Goal: Task Accomplishment & Management: Complete application form

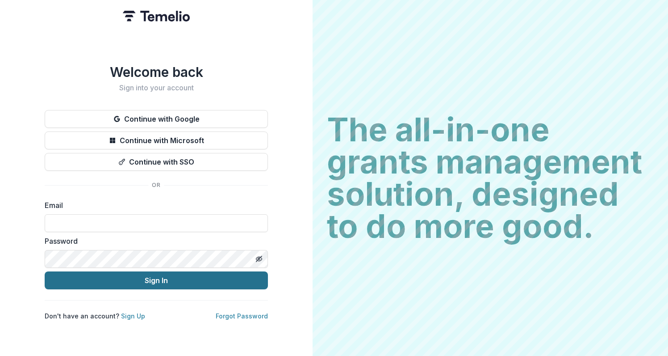
type input "**********"
click at [148, 285] on button "Sign In" at bounding box center [156, 280] width 223 height 18
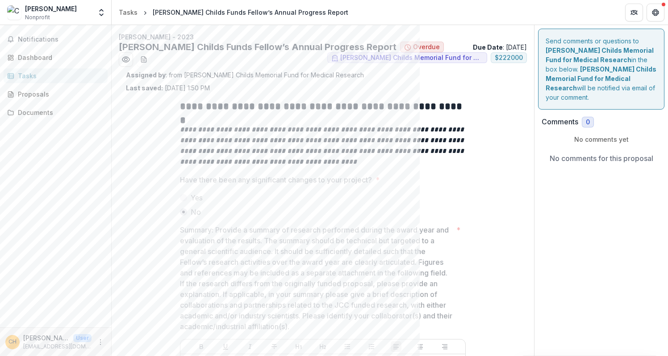
click at [29, 76] on div "Tasks" at bounding box center [59, 75] width 83 height 9
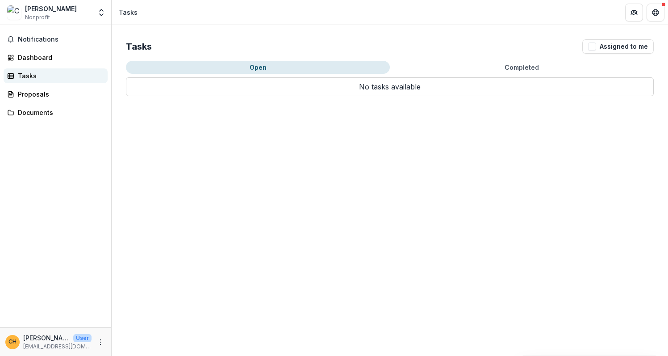
click at [18, 73] on div "Tasks" at bounding box center [59, 75] width 83 height 9
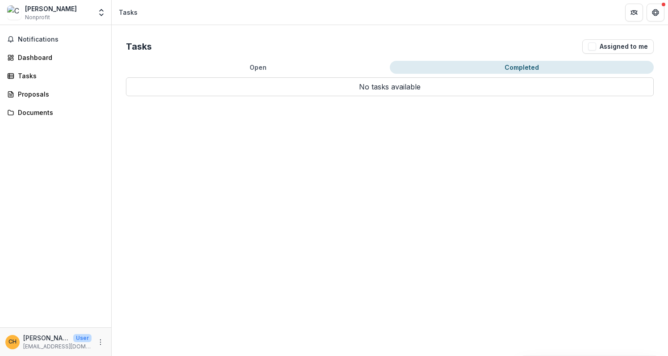
click at [530, 68] on button "Completed" at bounding box center [522, 67] width 264 height 13
click at [270, 66] on button "Open" at bounding box center [258, 67] width 264 height 13
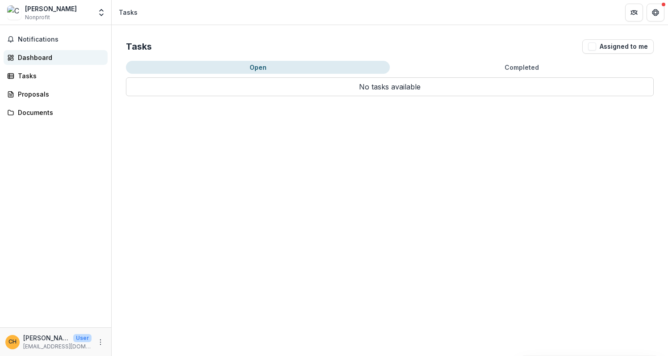
click at [31, 56] on div "Dashboard" at bounding box center [59, 57] width 83 height 9
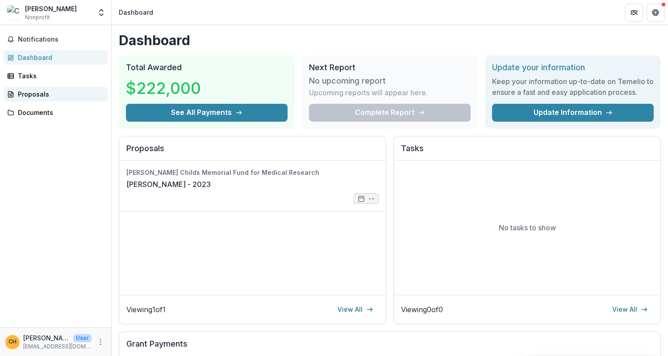
click at [28, 95] on div "Proposals" at bounding box center [59, 93] width 83 height 9
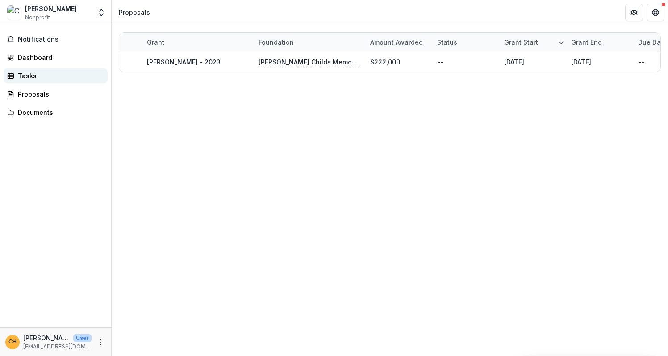
click at [19, 76] on div "Tasks" at bounding box center [59, 75] width 83 height 9
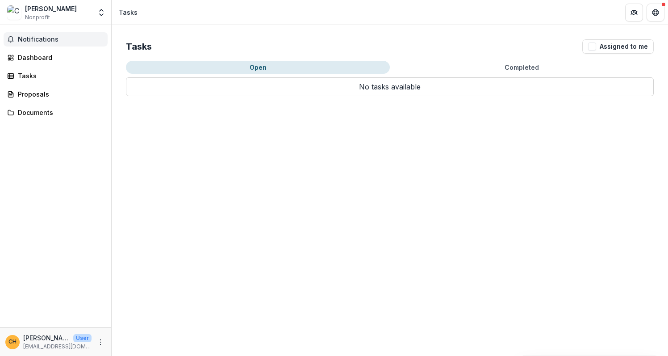
click at [50, 41] on span "Notifications" at bounding box center [61, 40] width 86 height 8
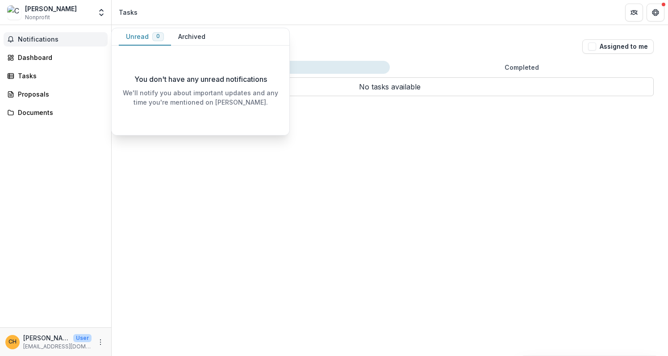
click at [57, 11] on div "[PERSON_NAME]" at bounding box center [51, 8] width 52 height 9
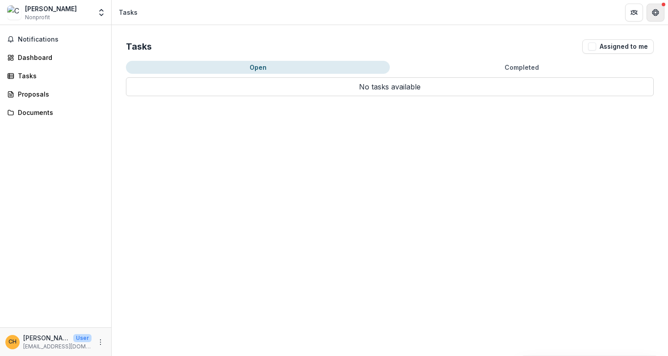
click at [658, 16] on button "Get Help" at bounding box center [656, 13] width 18 height 18
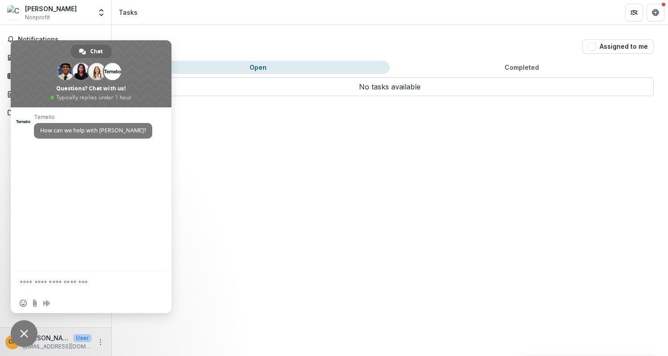
click at [241, 143] on div "Tasks Assigned to me Open Completed No tasks available No tasks available" at bounding box center [390, 190] width 557 height 331
click at [20, 328] on span "Close chat" at bounding box center [24, 333] width 27 height 27
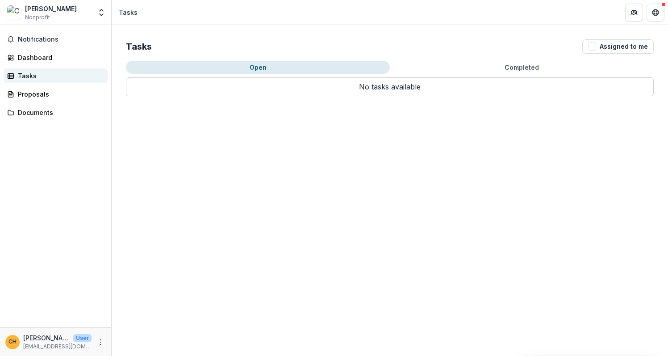
click at [29, 74] on div "Tasks" at bounding box center [59, 75] width 83 height 9
click at [36, 59] on div "Dashboard" at bounding box center [59, 57] width 83 height 9
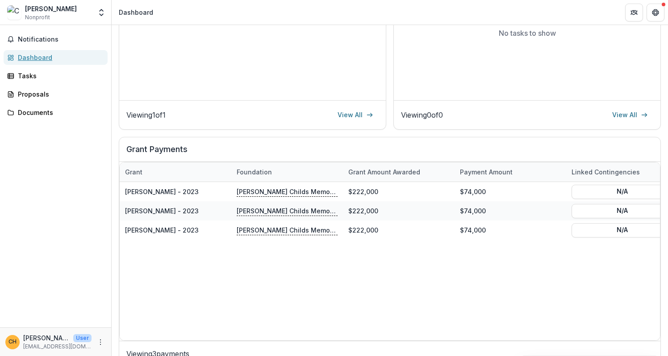
scroll to position [212, 0]
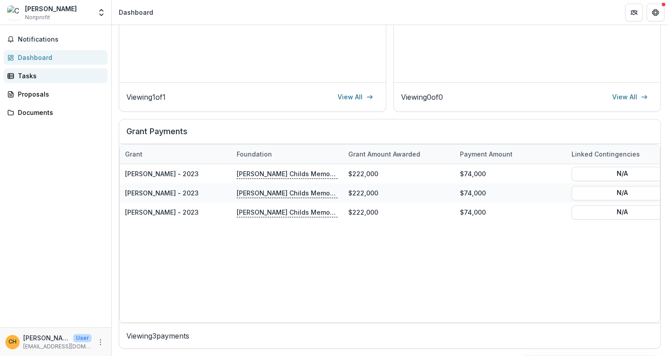
click at [25, 78] on div "Tasks" at bounding box center [59, 75] width 83 height 9
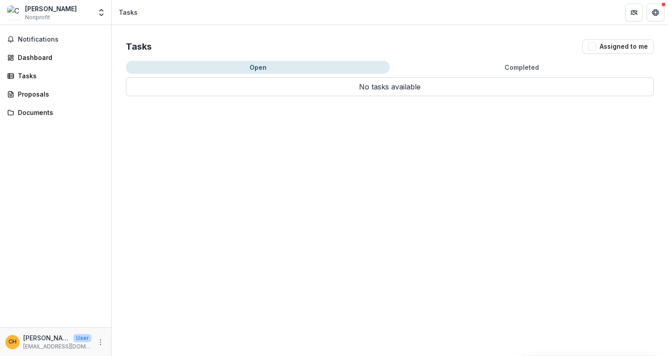
click at [220, 71] on button "Open" at bounding box center [258, 67] width 264 height 13
click at [658, 12] on icon "Get Help" at bounding box center [658, 12] width 2 height 2
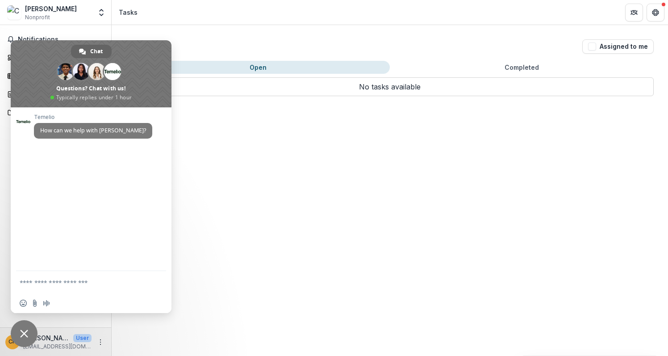
click at [22, 331] on span "Close chat" at bounding box center [24, 333] width 8 height 8
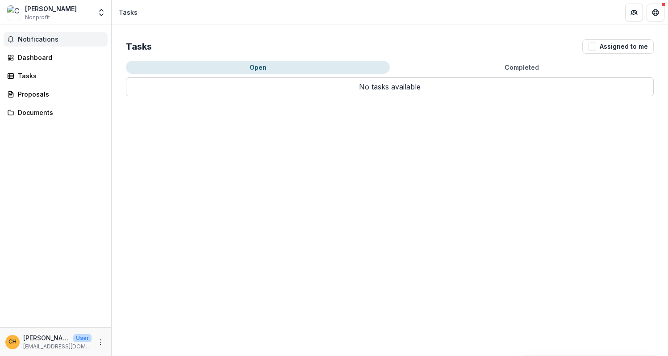
click at [46, 41] on span "Notifications" at bounding box center [61, 40] width 86 height 8
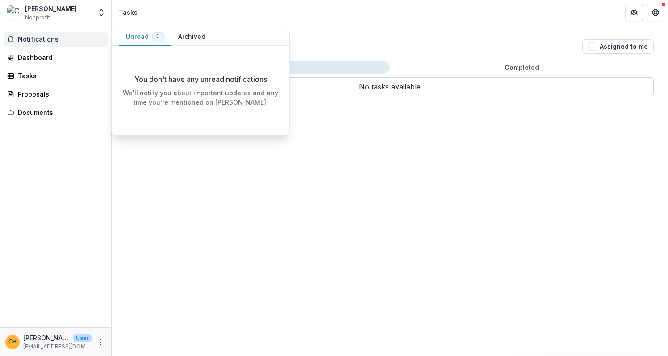
click at [46, 12] on div "[PERSON_NAME]" at bounding box center [51, 8] width 52 height 9
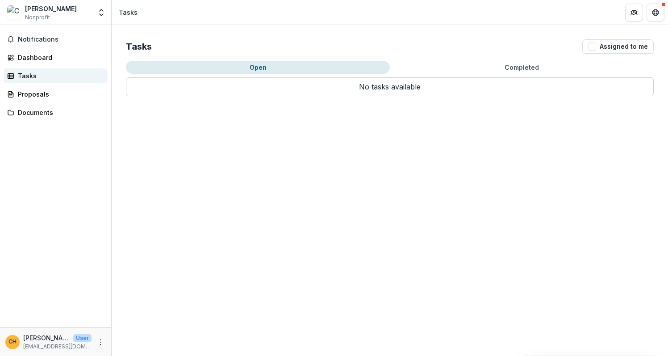
click at [18, 80] on link "Tasks" at bounding box center [56, 75] width 104 height 15
click at [27, 96] on div "Proposals" at bounding box center [59, 93] width 83 height 9
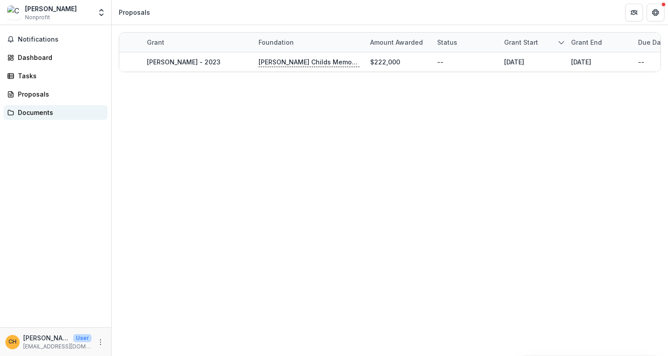
click at [28, 112] on div "Documents" at bounding box center [59, 112] width 83 height 9
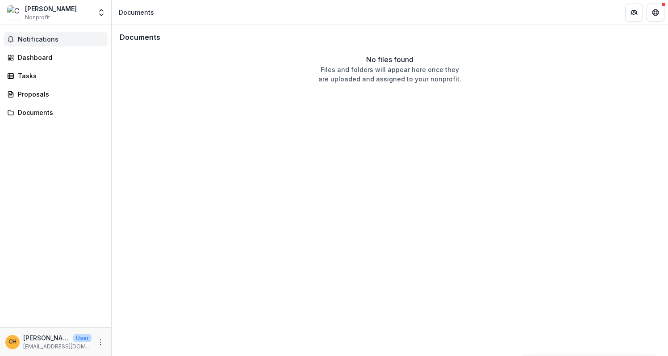
click at [13, 36] on icon "button" at bounding box center [10, 39] width 7 height 7
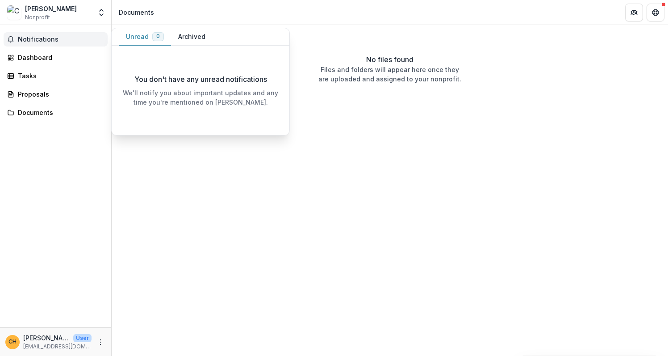
click at [185, 41] on button "Archived" at bounding box center [192, 36] width 42 height 17
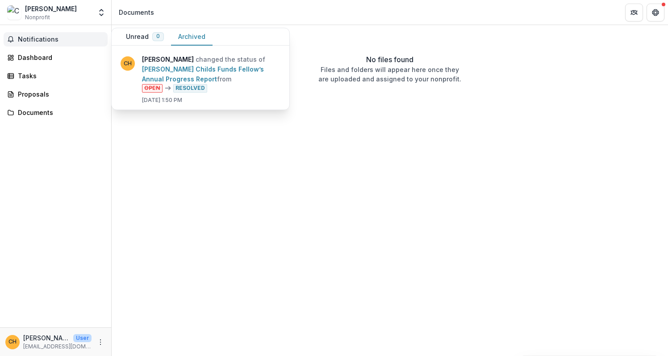
click at [54, 36] on span "Notifications" at bounding box center [61, 40] width 86 height 8
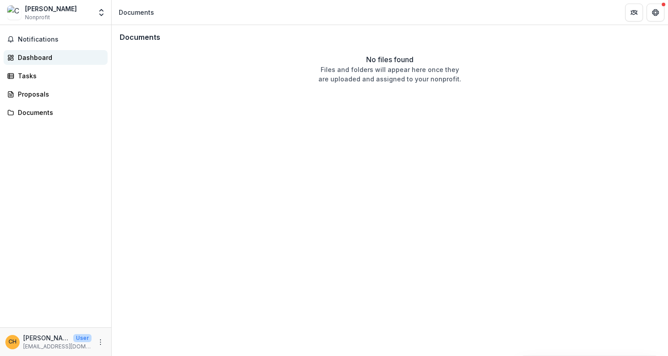
click at [43, 55] on div "Dashboard" at bounding box center [59, 57] width 83 height 9
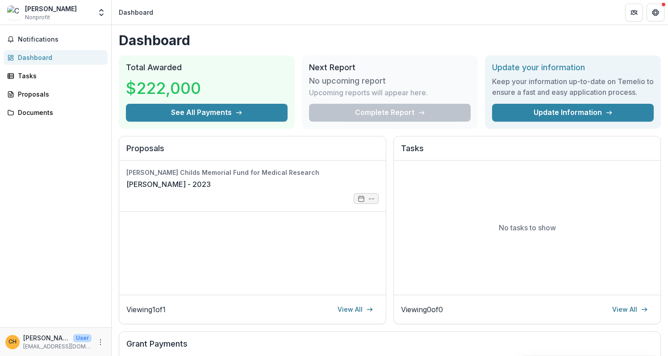
drag, startPoint x: 390, startPoint y: 112, endPoint x: 402, endPoint y: 113, distance: 11.7
click at [397, 113] on div "Complete Report" at bounding box center [390, 113] width 162 height 18
click at [421, 113] on div "Complete Report" at bounding box center [390, 113] width 162 height 18
drag, startPoint x: 537, startPoint y: 88, endPoint x: 584, endPoint y: 102, distance: 48.8
click at [584, 102] on div "Keep your information up-to-date on Temelio to ensure a fast and easy applicati…" at bounding box center [573, 87] width 162 height 31
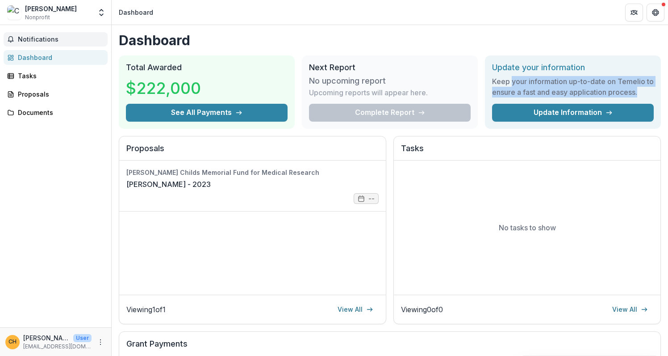
click at [44, 43] on button "Notifications" at bounding box center [56, 39] width 104 height 14
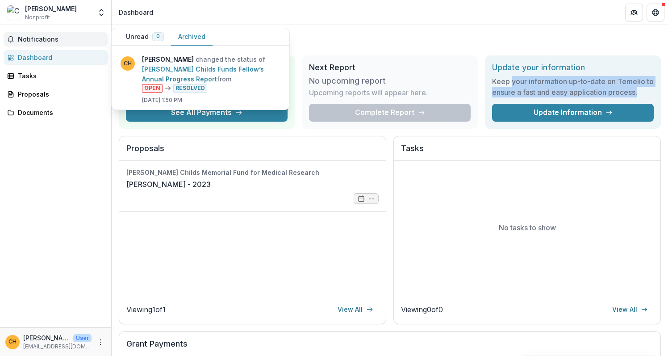
click at [140, 36] on button "Unread 0" at bounding box center [145, 36] width 52 height 17
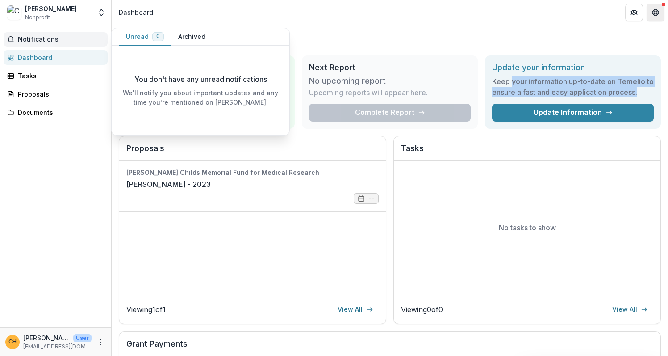
click at [660, 13] on button "Get Help" at bounding box center [656, 13] width 18 height 18
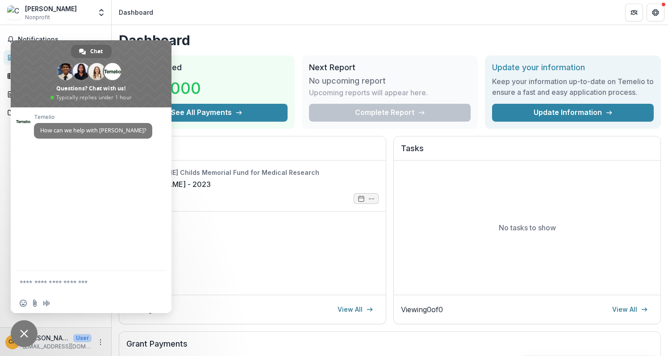
drag, startPoint x: 284, startPoint y: 232, endPoint x: 175, endPoint y: 230, distance: 108.6
click at [284, 232] on div "Jane Coffin Childs Memorial Fund for Medical Research Changkun Hu - 2023 --" at bounding box center [252, 227] width 267 height 134
click at [23, 331] on span "Close chat" at bounding box center [24, 333] width 8 height 8
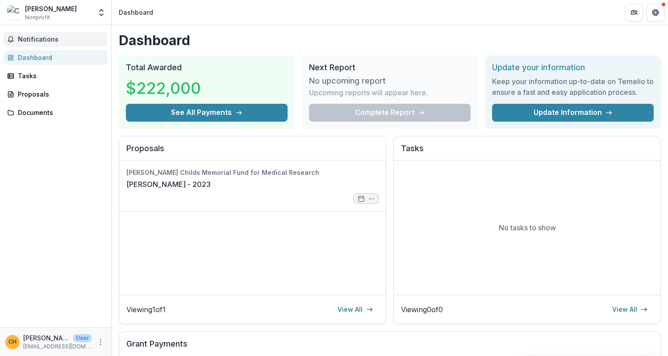
click at [29, 38] on span "Notifications" at bounding box center [61, 40] width 86 height 8
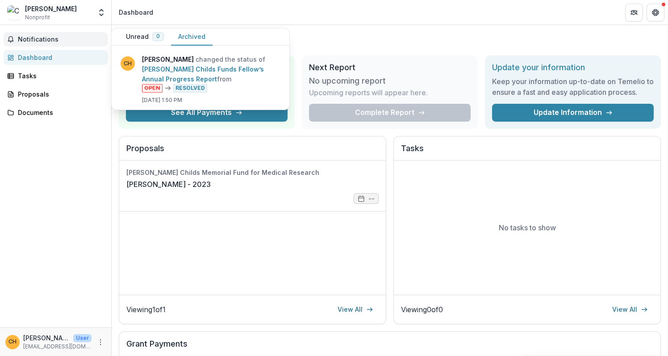
drag, startPoint x: 202, startPoint y: 30, endPoint x: 195, endPoint y: 36, distance: 8.9
click at [199, 33] on button "Archived" at bounding box center [192, 36] width 42 height 17
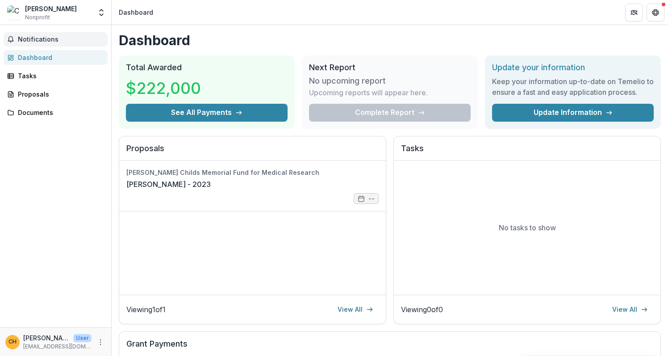
drag, startPoint x: 42, startPoint y: 183, endPoint x: 32, endPoint y: 201, distance: 20.8
click at [42, 183] on div "Notifications Unread 0 Archived You don't have any unread notifications We'll n…" at bounding box center [55, 176] width 111 height 302
click at [36, 339] on p "[PERSON_NAME]" at bounding box center [46, 337] width 46 height 9
click at [36, 37] on span "Notifications" at bounding box center [61, 40] width 86 height 8
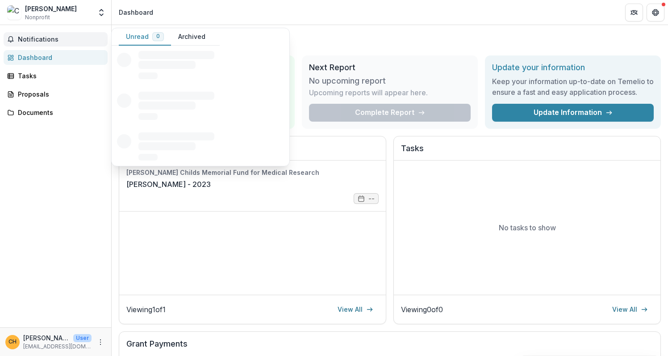
click at [138, 37] on button "Unread 0" at bounding box center [145, 36] width 52 height 17
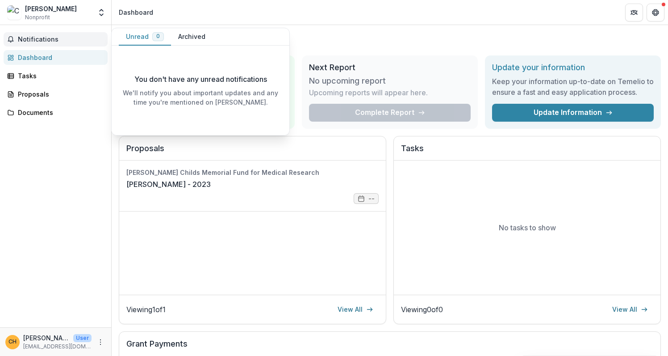
click at [197, 38] on button "Archived" at bounding box center [192, 36] width 42 height 17
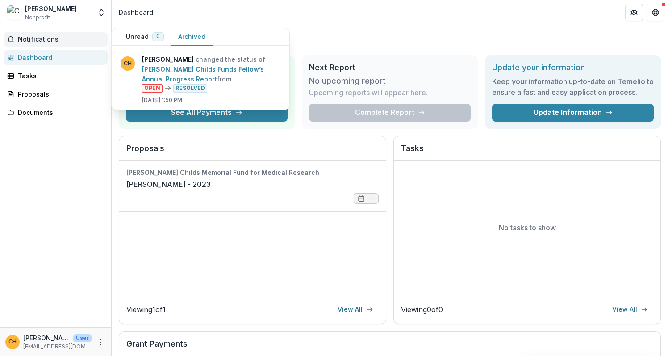
click at [140, 37] on button "Unread 0" at bounding box center [145, 36] width 52 height 17
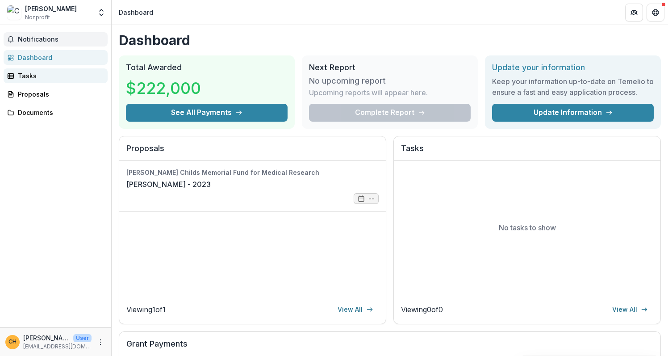
click at [37, 75] on div "Tasks" at bounding box center [59, 75] width 83 height 9
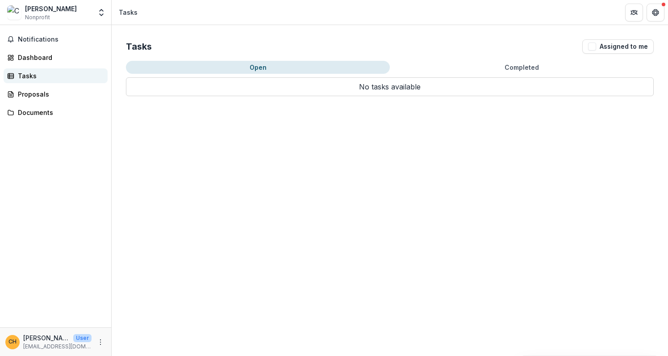
click at [25, 73] on div "Tasks" at bounding box center [59, 75] width 83 height 9
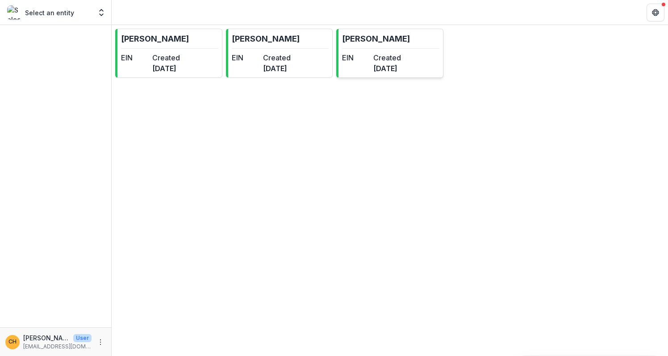
click at [370, 64] on div "EIN" at bounding box center [356, 62] width 28 height 21
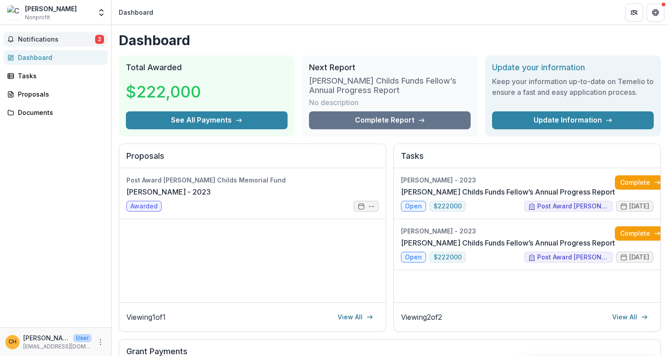
click at [51, 41] on span "Notifications" at bounding box center [56, 40] width 77 height 8
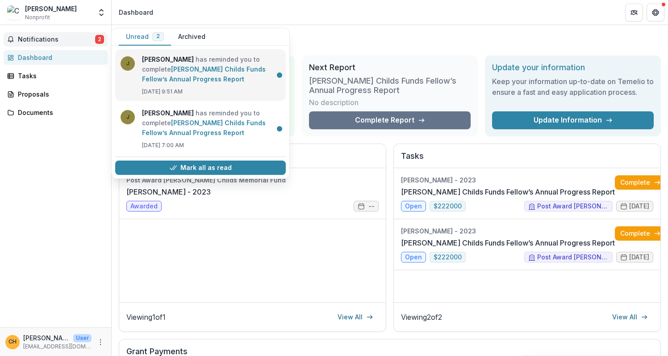
click at [215, 75] on link "[PERSON_NAME] Childs Funds Fellow’s Annual Progress Report" at bounding box center [204, 73] width 124 height 17
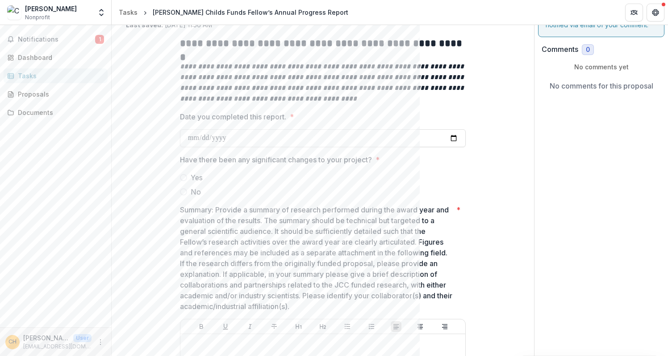
scroll to position [63, 0]
click at [285, 138] on input "Date you completed this report. *" at bounding box center [323, 138] width 286 height 18
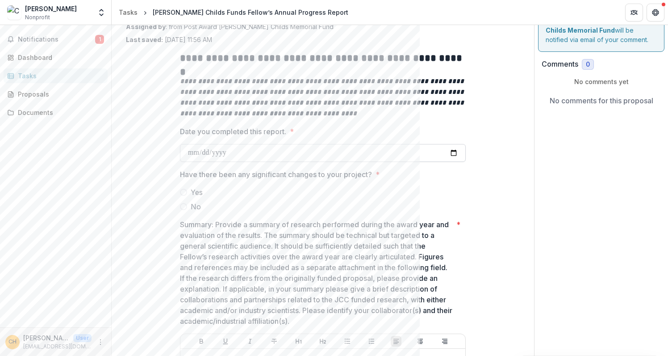
scroll to position [62, 0]
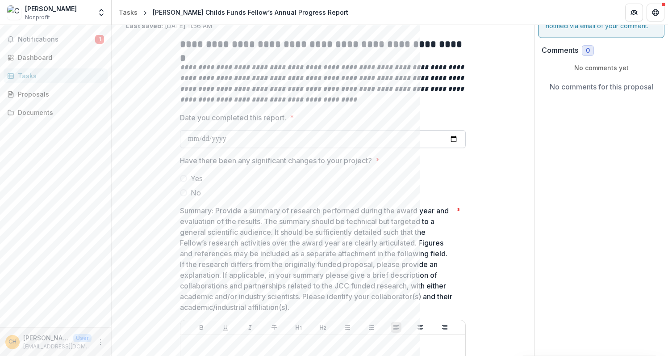
click at [277, 142] on input "Date you completed this report. *" at bounding box center [323, 139] width 286 height 18
click at [416, 141] on input "Date you completed this report. *" at bounding box center [323, 139] width 286 height 18
click at [180, 191] on span at bounding box center [183, 192] width 7 height 7
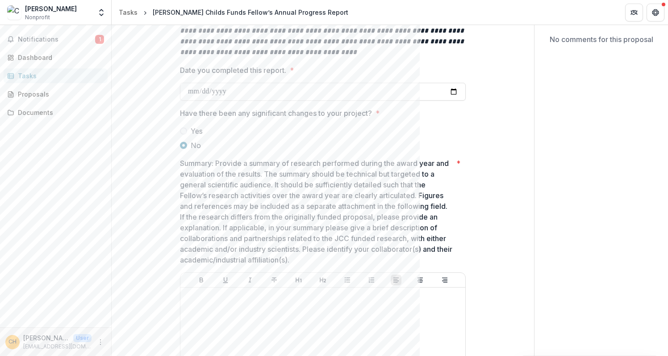
scroll to position [119, 0]
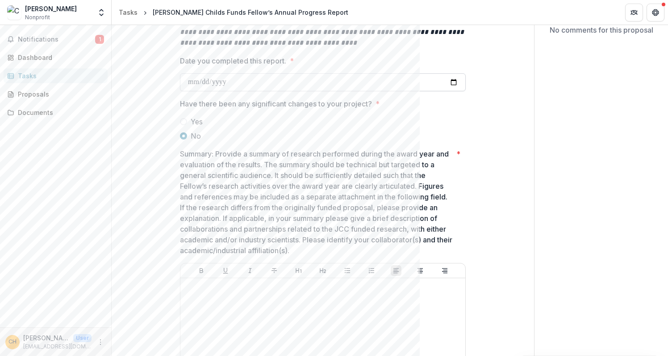
click at [301, 82] on input "Date you completed this report. *" at bounding box center [323, 82] width 286 height 18
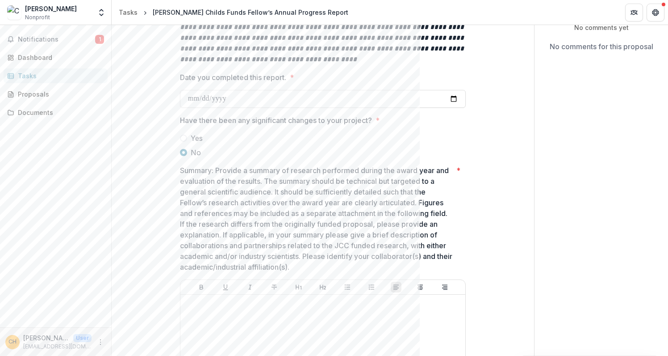
scroll to position [100, 0]
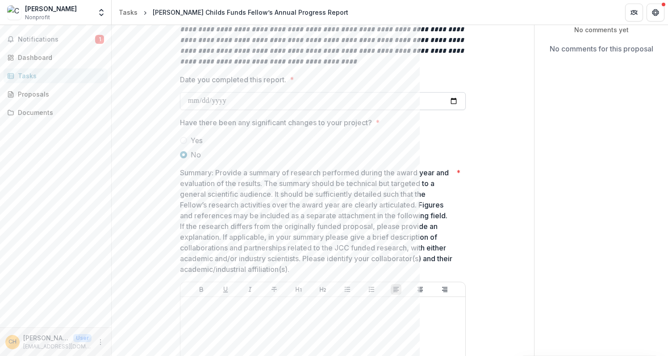
click at [429, 98] on input "Date you completed this report. *" at bounding box center [323, 101] width 286 height 18
click at [453, 101] on input "Date you completed this report. *" at bounding box center [323, 101] width 286 height 18
type input "**********"
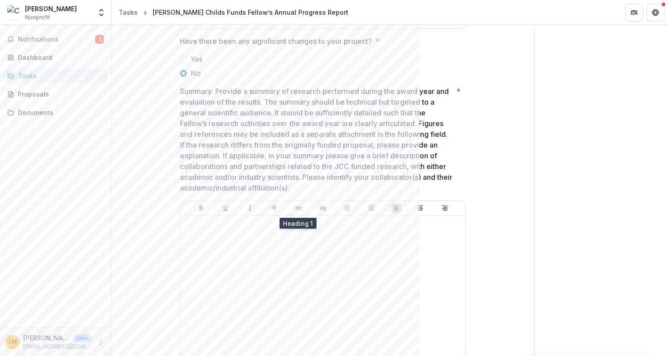
scroll to position [183, 0]
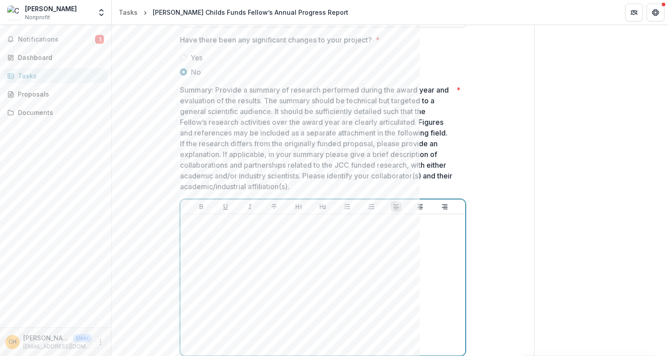
click at [280, 259] on div at bounding box center [323, 285] width 278 height 134
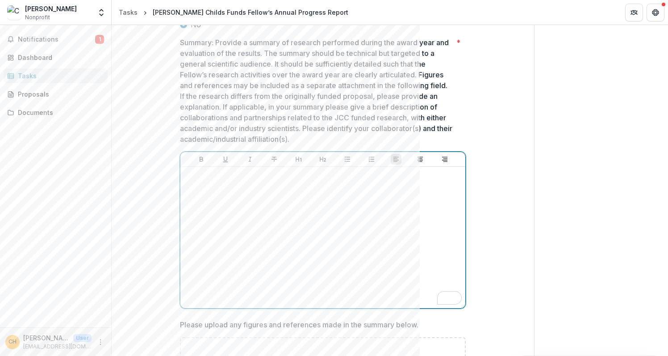
scroll to position [237, 0]
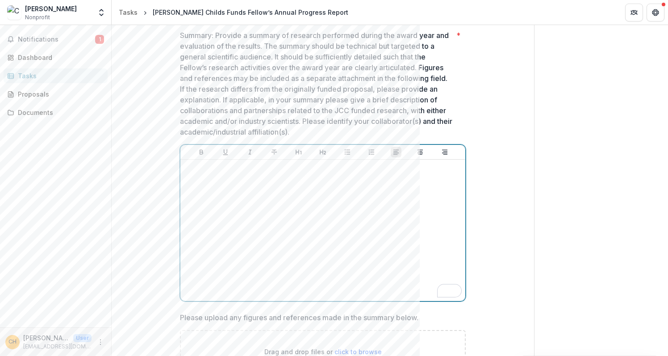
click at [246, 186] on div "To enrich screen reader interactions, please activate Accessibility in Grammarl…" at bounding box center [323, 230] width 278 height 134
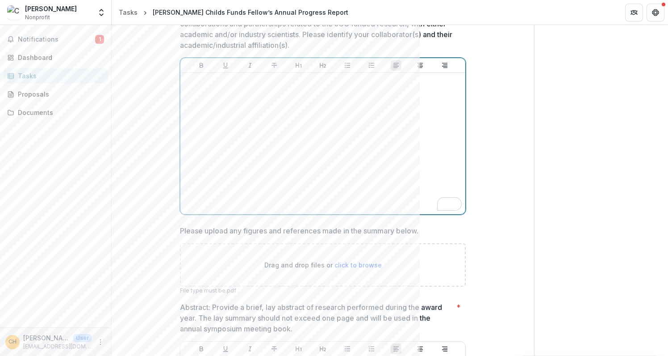
scroll to position [0, 0]
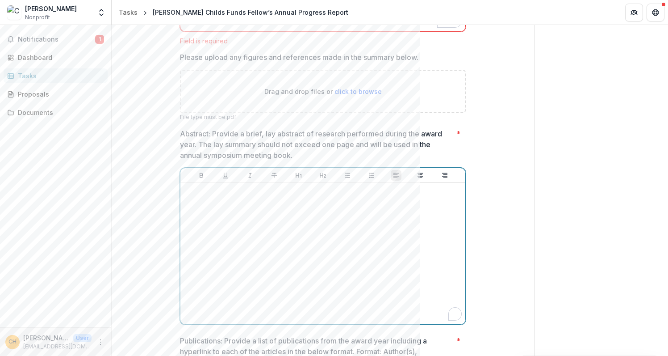
click at [298, 221] on div "To enrich screen reader interactions, please activate Accessibility in Grammarl…" at bounding box center [323, 253] width 278 height 134
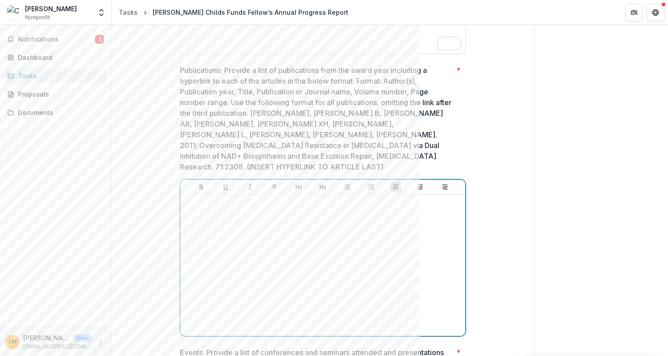
click at [279, 219] on div at bounding box center [323, 265] width 278 height 134
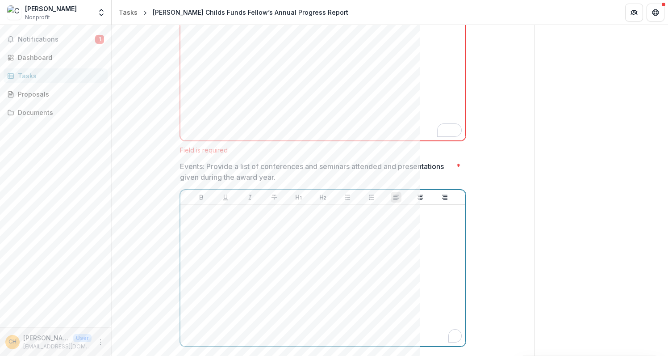
click at [234, 213] on div "To enrich screen reader interactions, please activate Accessibility in Grammarl…" at bounding box center [323, 275] width 278 height 134
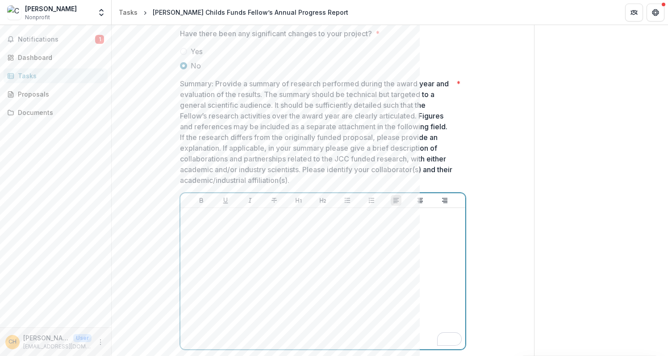
click at [265, 239] on div "To enrich screen reader interactions, please activate Accessibility in Grammarl…" at bounding box center [323, 278] width 278 height 134
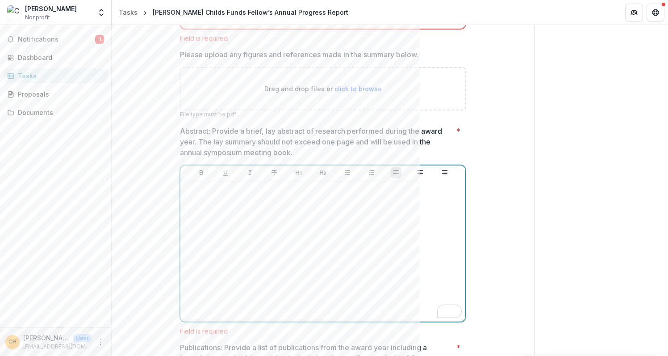
click at [223, 205] on div "To enrich screen reader interactions, please activate Accessibility in Grammarl…" at bounding box center [323, 251] width 278 height 134
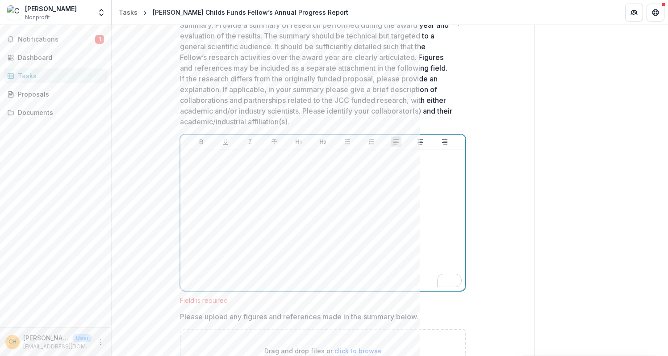
click at [263, 179] on div "To enrich screen reader interactions, please activate Accessibility in Grammarl…" at bounding box center [323, 220] width 278 height 134
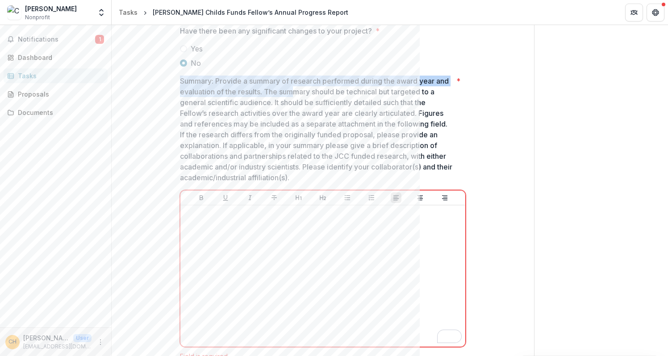
drag, startPoint x: 383, startPoint y: 84, endPoint x: 292, endPoint y: 88, distance: 91.2
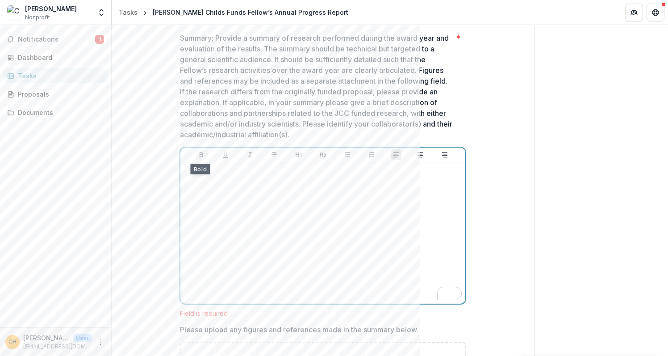
click at [199, 155] on icon "Bold" at bounding box center [201, 154] width 7 height 7
click at [205, 172] on p "To enrich screen reader interactions, please activate Accessibility in Grammarl…" at bounding box center [323, 171] width 278 height 10
click at [199, 159] on button "Bold" at bounding box center [201, 154] width 11 height 11
click at [249, 181] on div "To enrich screen reader interactions, please activate Accessibility in Grammarl…" at bounding box center [323, 233] width 278 height 134
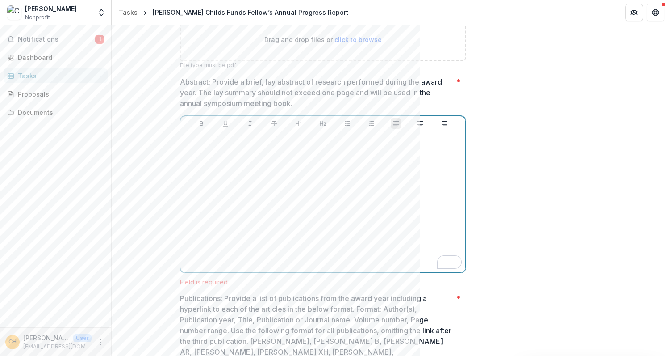
click at [260, 188] on div "To enrich screen reader interactions, please activate Accessibility in Grammarl…" at bounding box center [323, 201] width 278 height 134
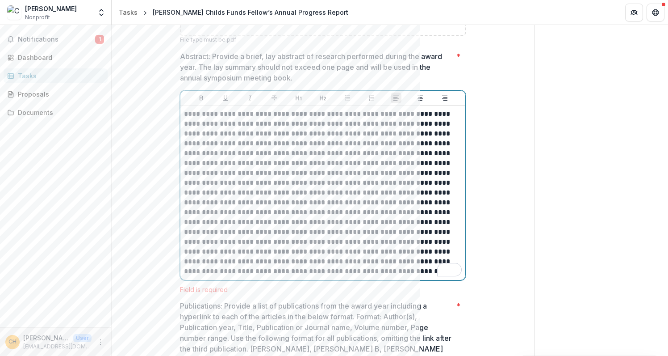
scroll to position [581, 0]
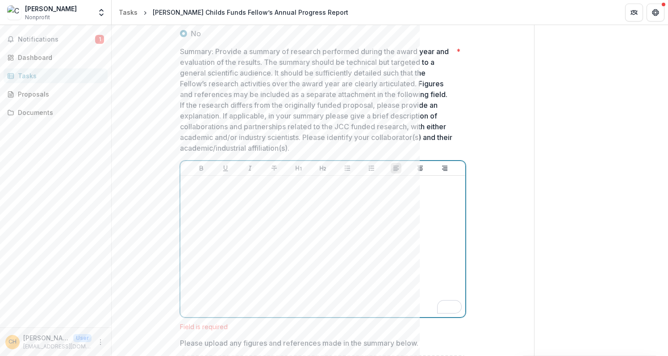
click at [291, 224] on div "To enrich screen reader interactions, please activate Accessibility in Grammarl…" at bounding box center [323, 246] width 278 height 134
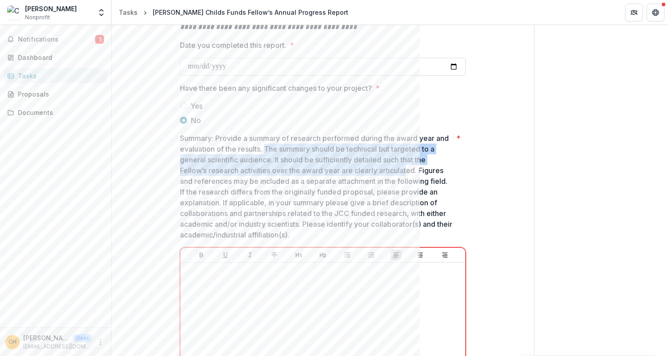
drag, startPoint x: 271, startPoint y: 151, endPoint x: 409, endPoint y: 166, distance: 139.3
click at [409, 166] on p "Summary: Provide a summary of research performed during the award year and eval…" at bounding box center [316, 186] width 273 height 107
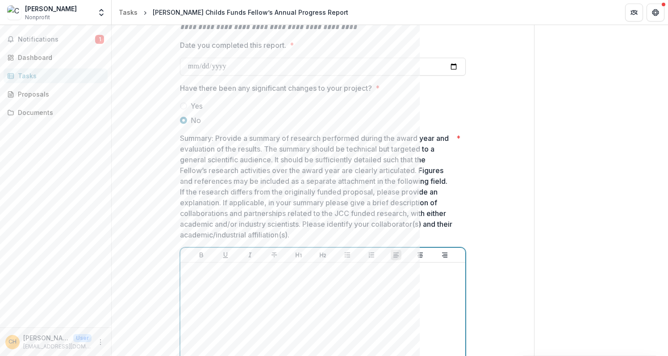
click at [328, 310] on div "To enrich screen reader interactions, please activate Accessibility in Grammarl…" at bounding box center [323, 333] width 278 height 134
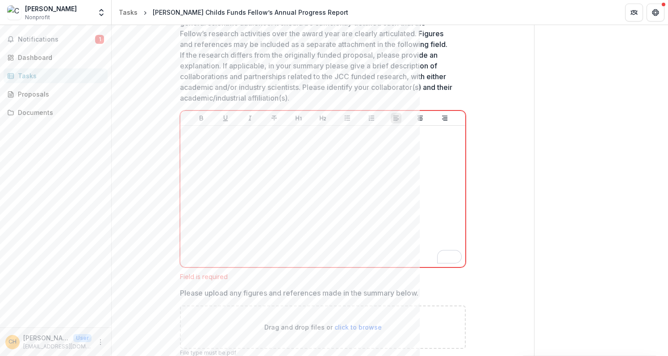
scroll to position [260, 0]
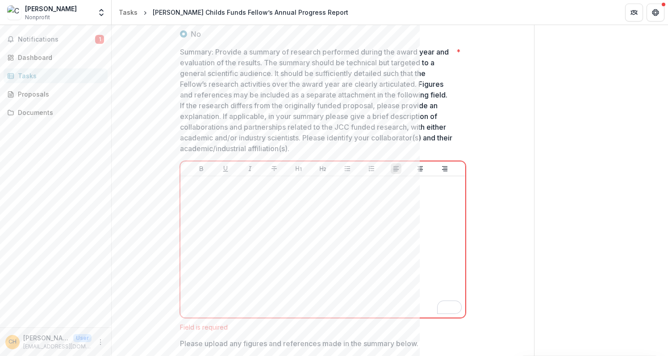
click at [349, 85] on p "Summary: Provide a summary of research performed during the award year and eval…" at bounding box center [316, 99] width 273 height 107
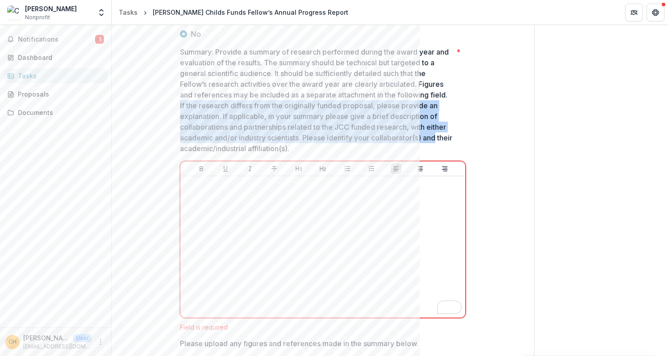
drag, startPoint x: 183, startPoint y: 105, endPoint x: 456, endPoint y: 133, distance: 274.0
click at [455, 133] on span "Summary: Provide a summary of research performed during the award year and eval…" at bounding box center [320, 99] width 281 height 107
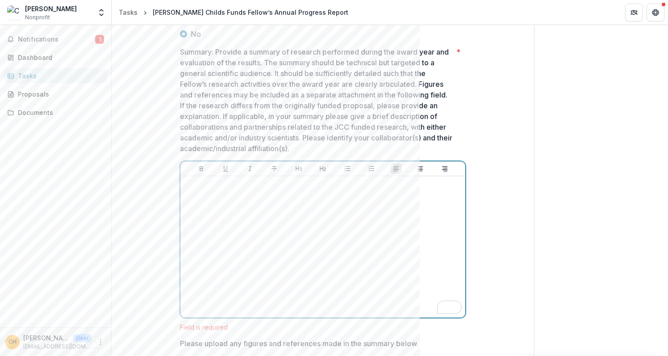
click at [338, 206] on div "To enrich screen reader interactions, please activate Accessibility in Grammarl…" at bounding box center [323, 247] width 278 height 134
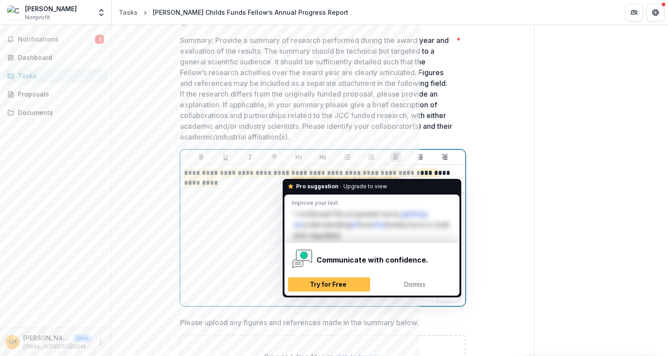
click at [255, 214] on div "**********" at bounding box center [323, 235] width 278 height 134
drag, startPoint x: 262, startPoint y: 209, endPoint x: 302, endPoint y: 189, distance: 45.2
click at [262, 209] on div "**********" at bounding box center [323, 235] width 278 height 134
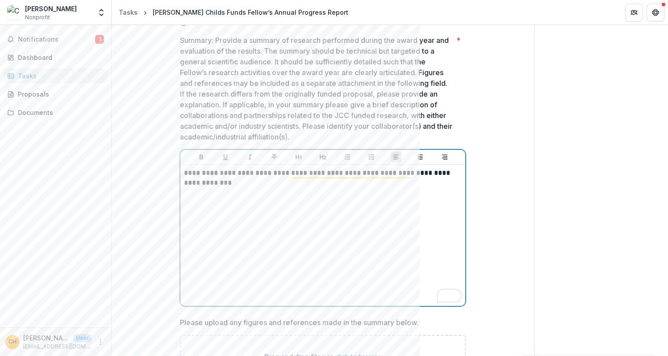
click at [267, 184] on p "**********" at bounding box center [323, 178] width 278 height 20
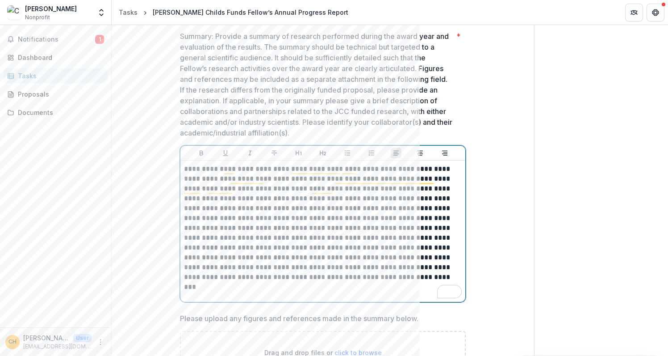
click at [442, 177] on p "**********" at bounding box center [323, 223] width 278 height 118
drag, startPoint x: 442, startPoint y: 177, endPoint x: 462, endPoint y: 188, distance: 22.6
click at [442, 177] on p "**********" at bounding box center [323, 223] width 278 height 118
click at [211, 197] on p "**********" at bounding box center [323, 223] width 278 height 118
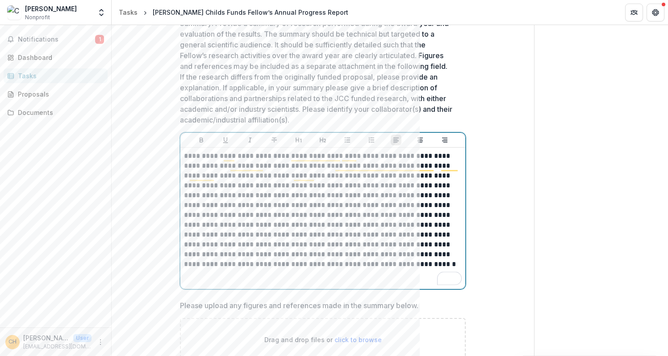
scroll to position [250, 0]
click at [353, 211] on p "**********" at bounding box center [323, 209] width 278 height 118
click at [352, 212] on p "**********" at bounding box center [323, 209] width 278 height 118
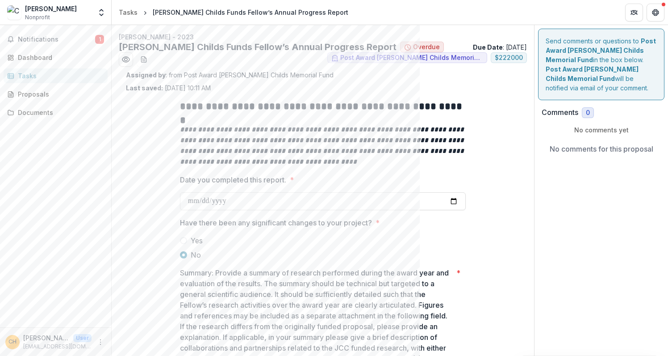
scroll to position [250, 0]
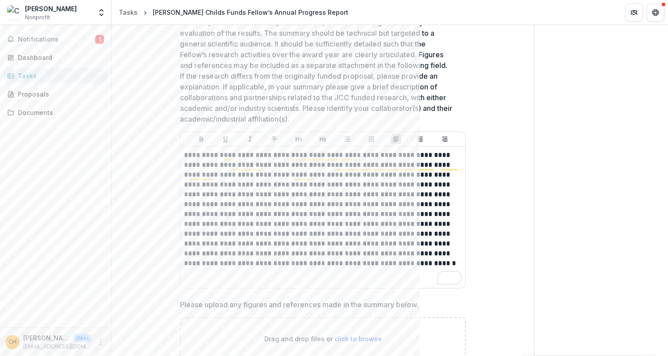
click at [355, 214] on p "**********" at bounding box center [323, 209] width 278 height 118
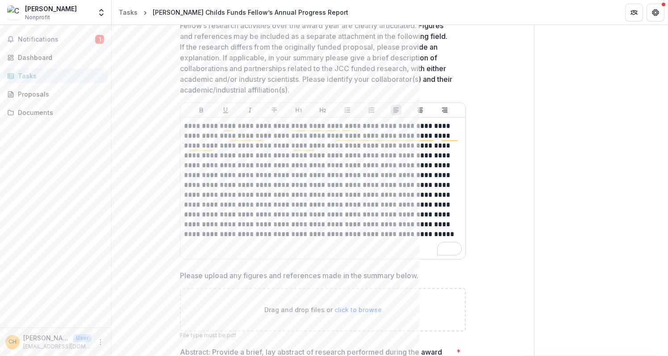
scroll to position [292, 0]
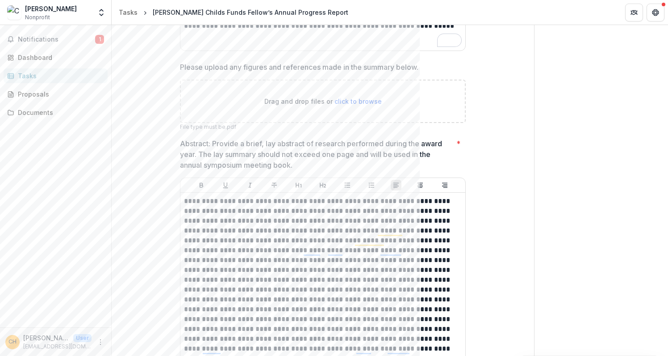
click at [361, 102] on span "click to browse" at bounding box center [358, 101] width 47 height 8
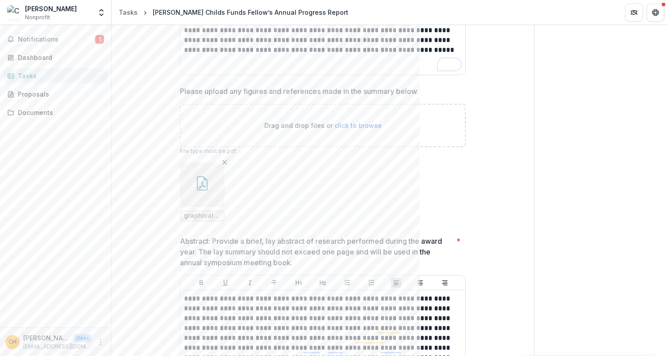
scroll to position [463, 0]
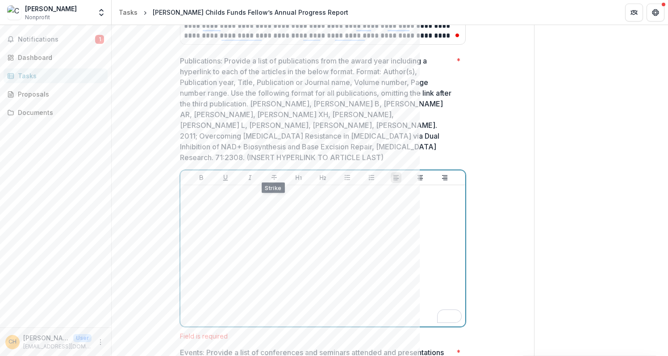
click at [255, 211] on div "To enrich screen reader interactions, please activate Accessibility in Grammarl…" at bounding box center [323, 256] width 278 height 134
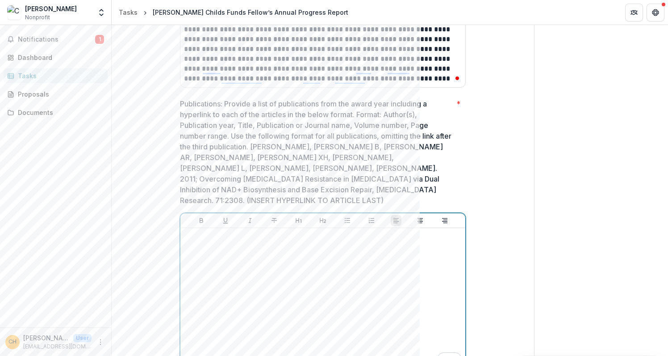
paste div "To enrich screen reader interactions, please activate Accessibility in Grammarl…"
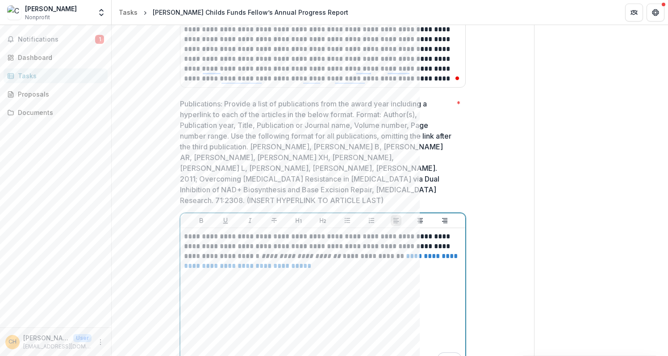
click at [359, 243] on p "**********" at bounding box center [323, 250] width 278 height 39
drag, startPoint x: 359, startPoint y: 243, endPoint x: 369, endPoint y: 251, distance: 12.4
click at [359, 243] on p "**********" at bounding box center [323, 250] width 278 height 39
click at [396, 259] on p "**********" at bounding box center [323, 250] width 278 height 39
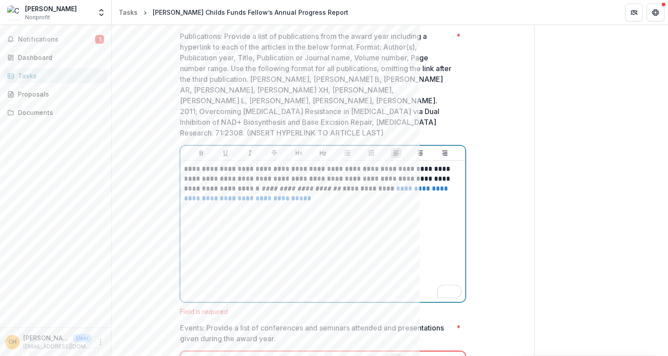
scroll to position [908, 0]
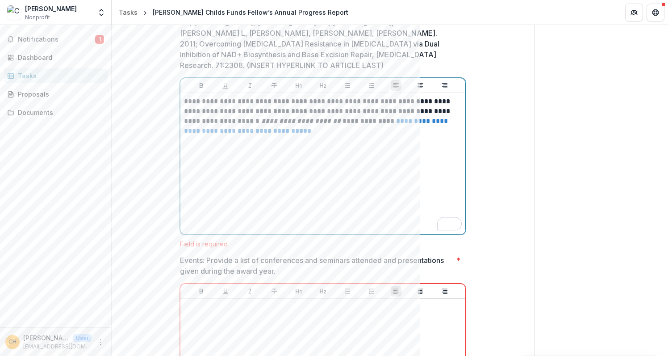
click at [300, 172] on div "**********" at bounding box center [323, 163] width 278 height 134
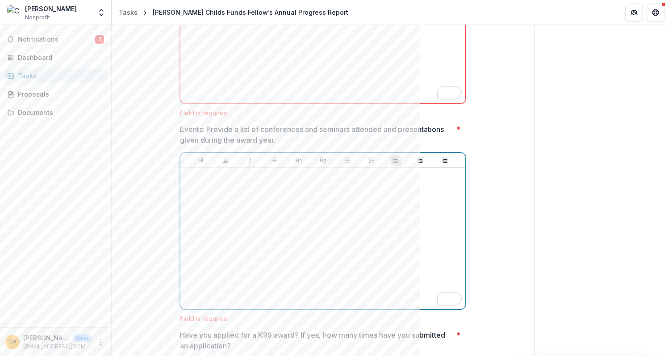
click at [214, 184] on div "To enrich screen reader interactions, please activate Accessibility in Grammarl…" at bounding box center [323, 238] width 278 height 134
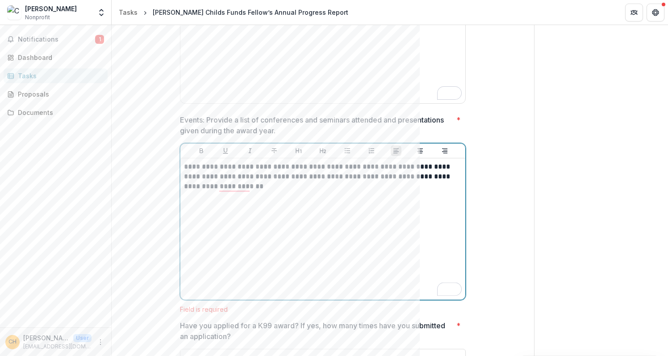
click at [184, 162] on p "**********" at bounding box center [323, 176] width 278 height 29
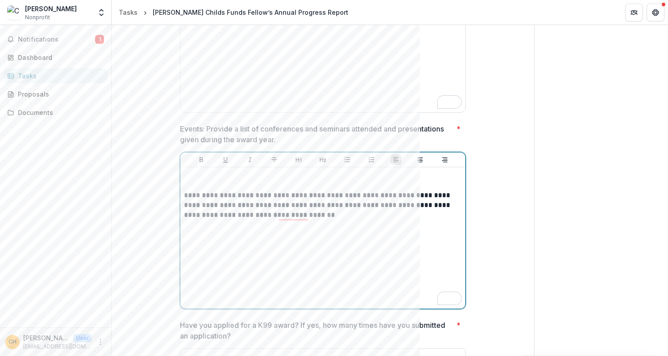
scroll to position [1097, 0]
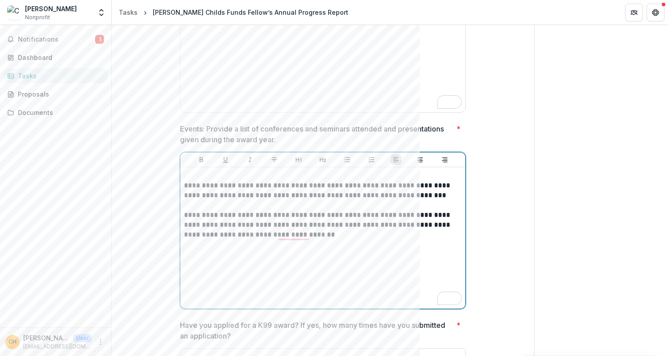
click at [184, 180] on p "**********" at bounding box center [323, 194] width 278 height 29
click at [219, 196] on p "**********" at bounding box center [323, 194] width 278 height 29
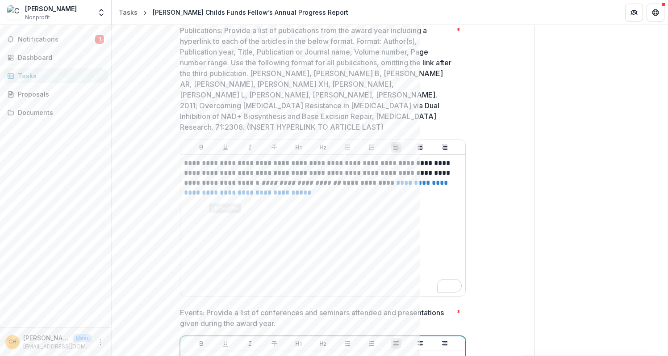
scroll to position [846, 0]
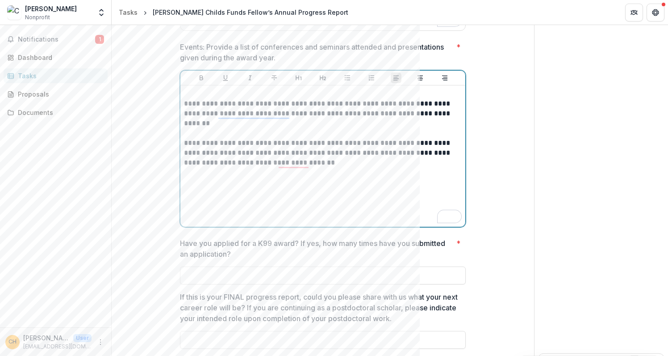
drag, startPoint x: 365, startPoint y: 168, endPoint x: 360, endPoint y: 166, distance: 5.1
click at [365, 168] on div "**********" at bounding box center [323, 156] width 278 height 134
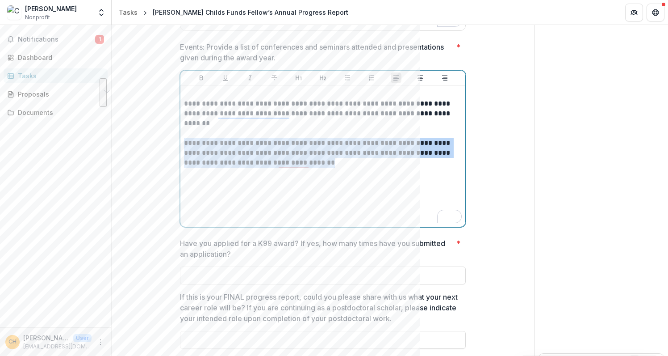
drag, startPoint x: 312, startPoint y: 151, endPoint x: 184, endPoint y: 135, distance: 129.7
click at [184, 138] on p "**********" at bounding box center [323, 152] width 278 height 29
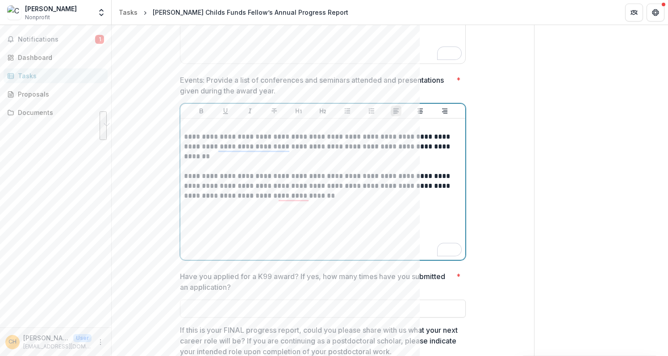
click at [281, 161] on p "To enrich screen reader interactions, please activate Accessibility in Grammarl…" at bounding box center [323, 166] width 278 height 10
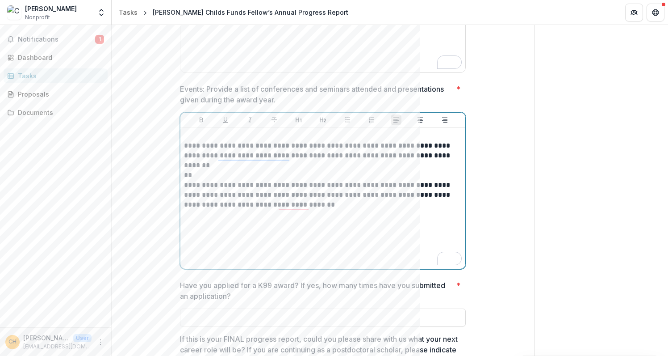
click at [192, 155] on p "**********" at bounding box center [323, 155] width 278 height 29
drag, startPoint x: 325, startPoint y: 189, endPoint x: 340, endPoint y: 191, distance: 14.8
click at [325, 189] on p "**********" at bounding box center [323, 194] width 278 height 29
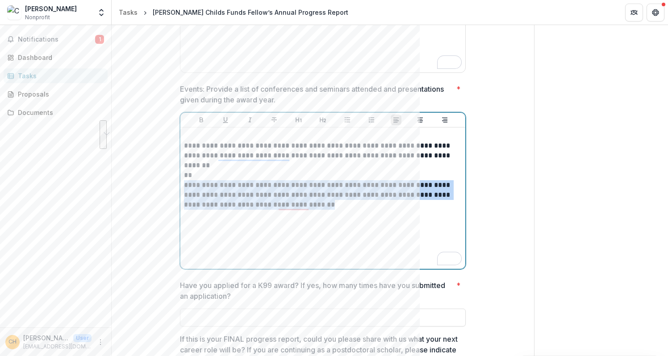
drag, startPoint x: 347, startPoint y: 193, endPoint x: 176, endPoint y: 177, distance: 171.8
click at [173, 177] on div "**********" at bounding box center [334, 178] width 668 height 356
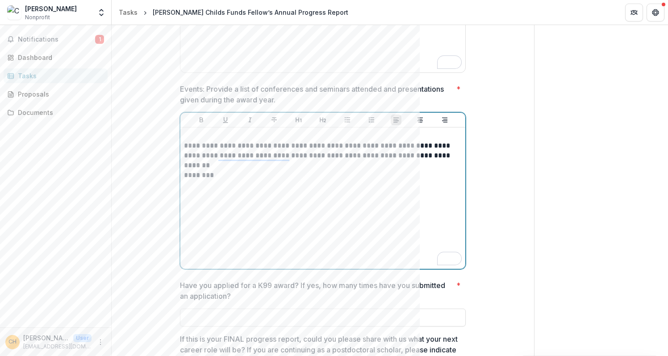
click at [281, 191] on div "**********" at bounding box center [323, 198] width 278 height 134
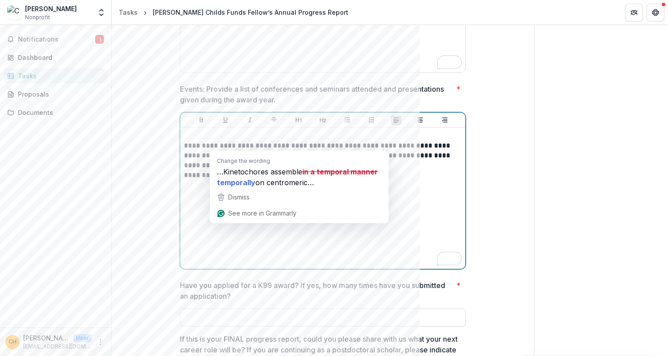
click at [448, 191] on div "**********" at bounding box center [323, 198] width 278 height 134
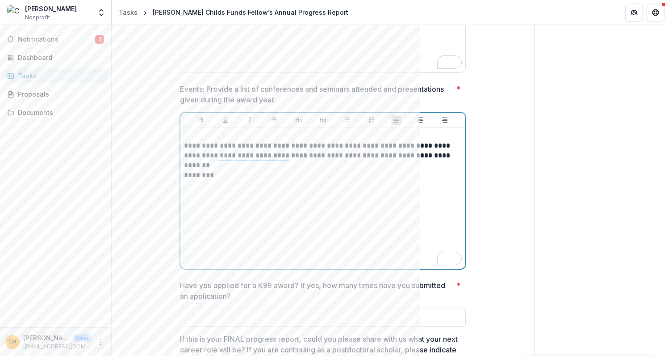
click at [187, 201] on div "**********" at bounding box center [323, 198] width 278 height 134
drag, startPoint x: 218, startPoint y: 166, endPoint x: 179, endPoint y: 165, distance: 39.3
click at [180, 165] on div "**********" at bounding box center [322, 197] width 285 height 141
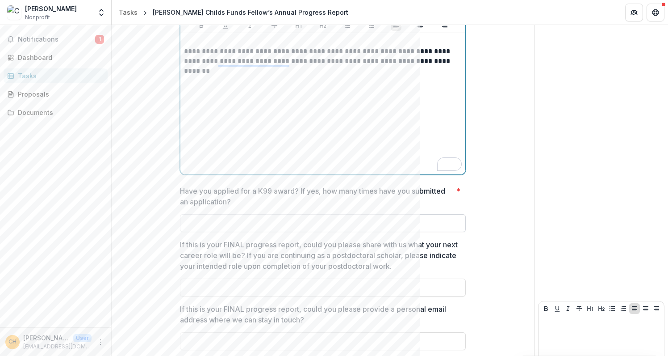
scroll to position [1233, 0]
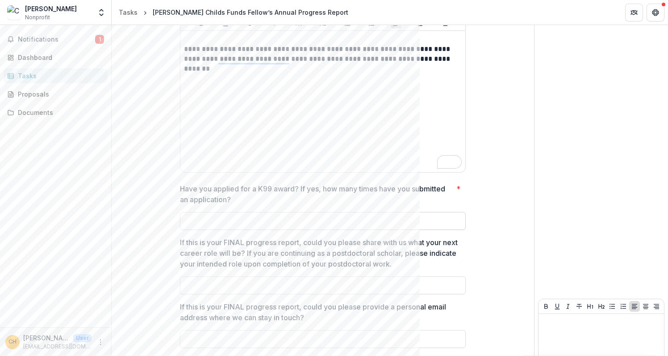
click at [235, 212] on input "Have you applied for a K99 award? If yes, how many times have you submitted an …" at bounding box center [323, 221] width 286 height 18
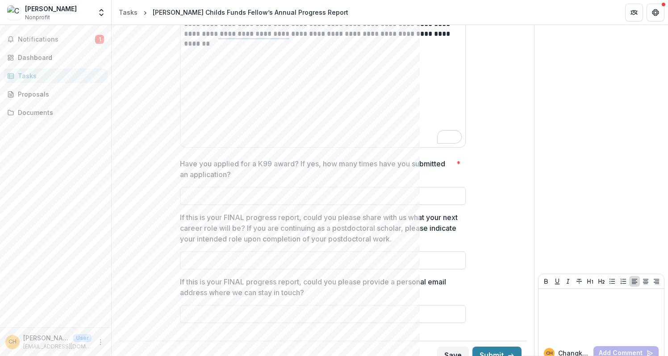
scroll to position [1262, 0]
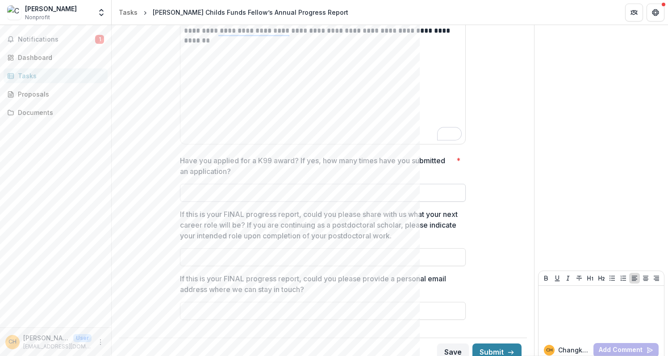
click at [250, 184] on input "Have you applied for a K99 award? If yes, how many times have you submitted an …" at bounding box center [323, 193] width 286 height 18
click at [247, 251] on input "If this is your FINAL progress report, could you please share with us what your…" at bounding box center [323, 257] width 286 height 18
click at [226, 184] on input "Have you applied for a K99 award? If yes, how many times have you submitted an …" at bounding box center [323, 193] width 286 height 18
type input "*"
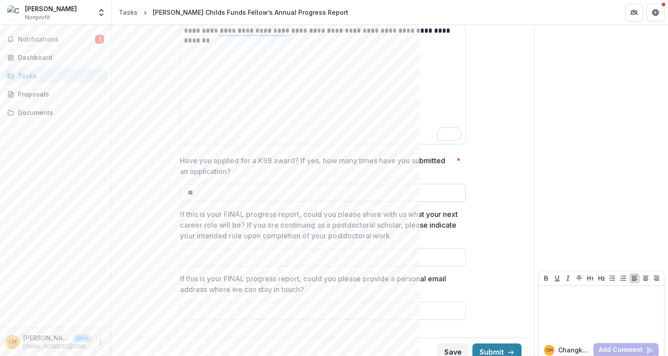
type input "*"
type input "**********"
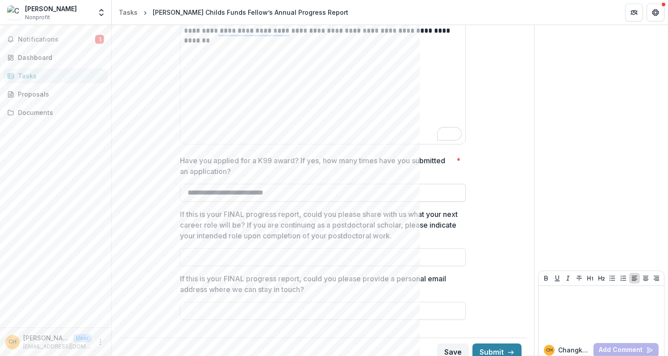
click at [227, 184] on input "**********" at bounding box center [323, 193] width 286 height 18
click at [329, 184] on input "**********" at bounding box center [323, 193] width 286 height 18
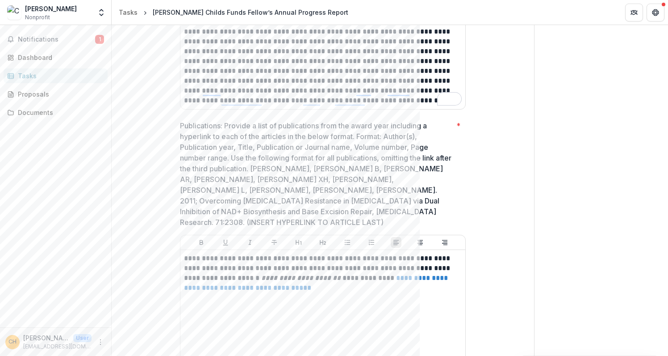
scroll to position [740, 0]
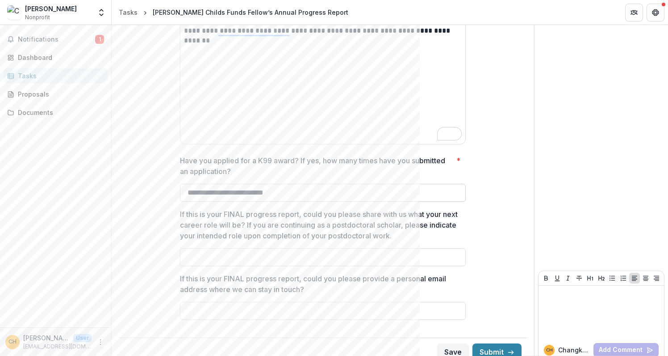
click at [235, 184] on input "**********" at bounding box center [323, 193] width 286 height 18
click at [307, 184] on input "**********" at bounding box center [323, 193] width 286 height 18
drag, startPoint x: 312, startPoint y: 181, endPoint x: 155, endPoint y: 178, distance: 156.4
type input "*"
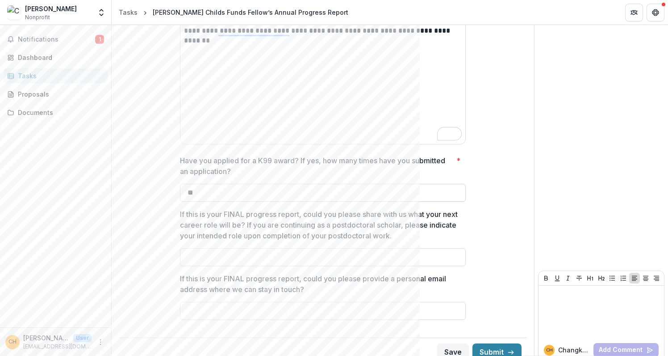
type input "*"
type input "**********"
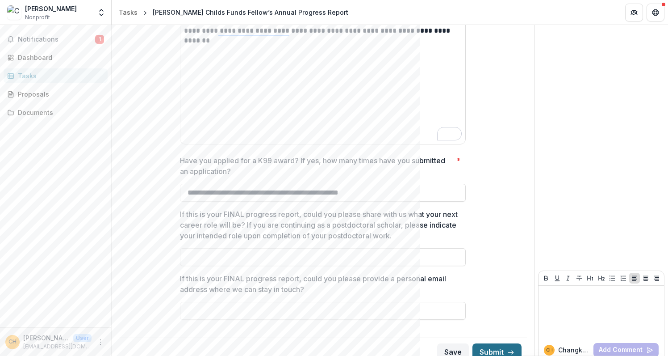
click at [498, 346] on button "Submit" at bounding box center [497, 352] width 49 height 18
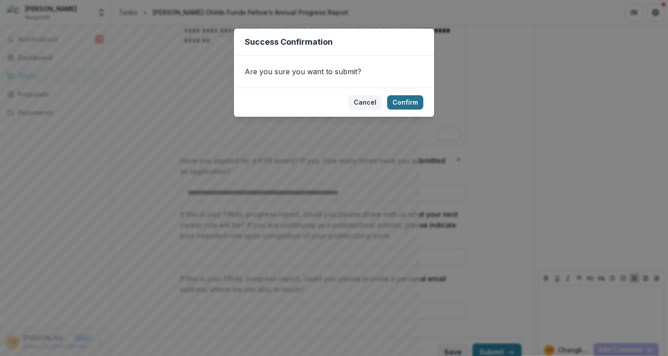
click at [405, 101] on button "Confirm" at bounding box center [405, 102] width 36 height 14
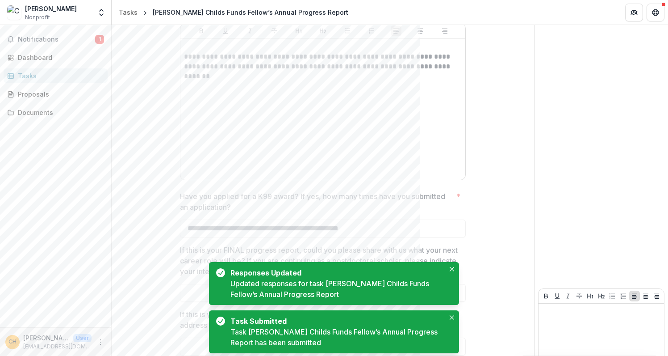
scroll to position [1279, 0]
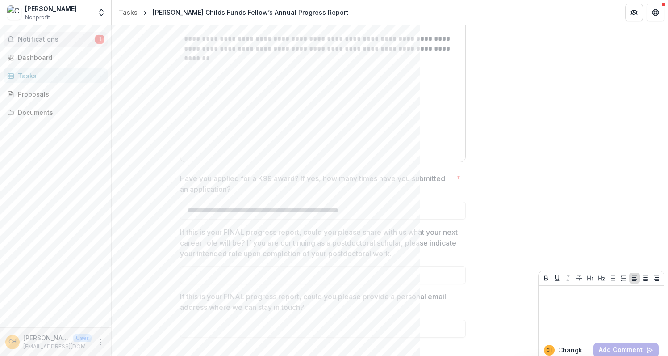
click at [69, 38] on span "Notifications" at bounding box center [56, 40] width 77 height 8
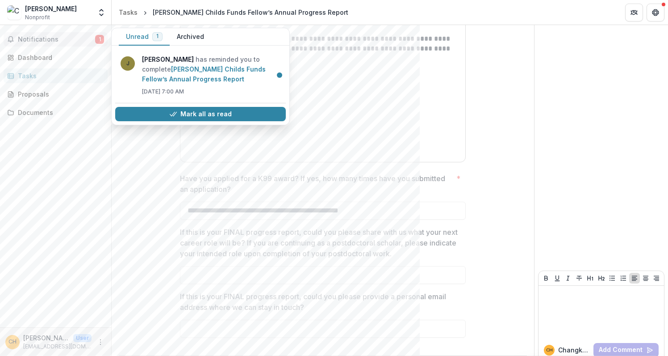
click at [150, 38] on button "Unread 1" at bounding box center [144, 36] width 51 height 17
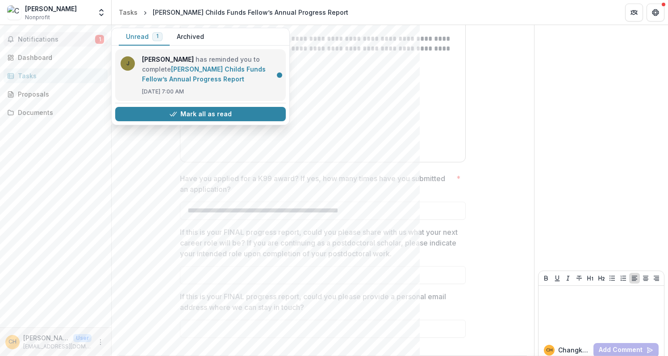
click at [164, 68] on link "[PERSON_NAME] Childs Funds Fellow’s Annual Progress Report" at bounding box center [204, 73] width 124 height 17
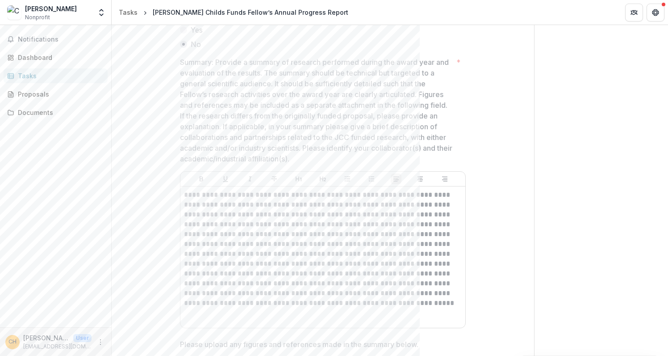
scroll to position [0, 0]
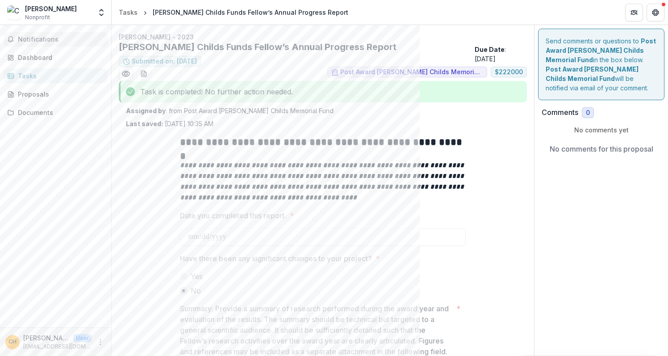
click at [47, 37] on span "Notifications" at bounding box center [61, 40] width 86 height 8
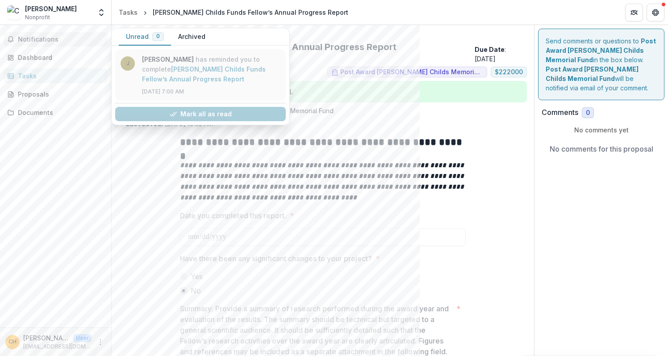
click at [199, 83] on link "[PERSON_NAME] Childs Funds Fellow’s Annual Progress Report" at bounding box center [204, 73] width 124 height 17
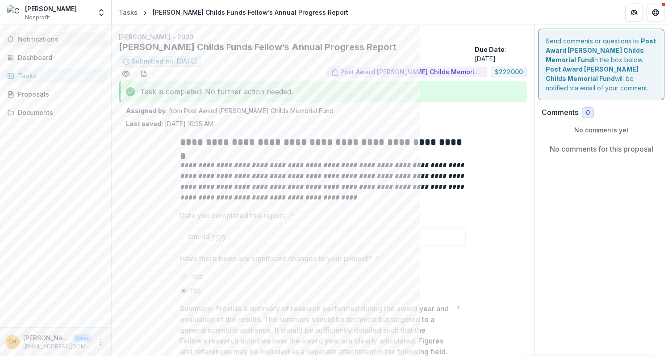
click at [45, 41] on span "Notifications" at bounding box center [61, 40] width 86 height 8
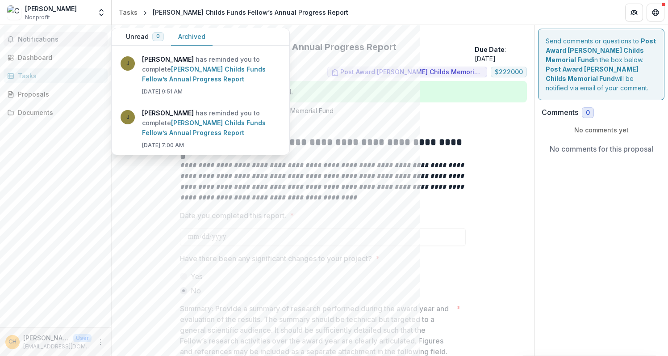
click at [180, 38] on button "Archived" at bounding box center [192, 36] width 42 height 17
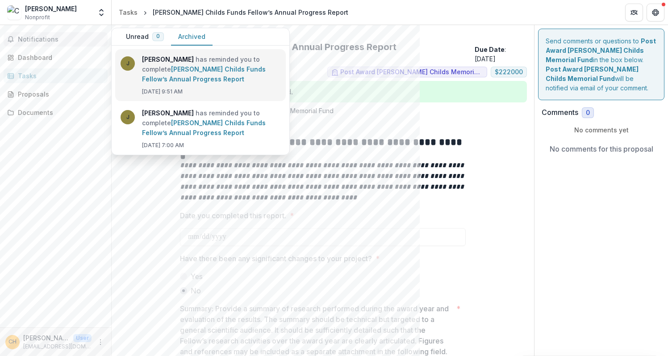
click at [203, 74] on link "[PERSON_NAME] Childs Funds Fellow’s Annual Progress Report" at bounding box center [204, 73] width 124 height 17
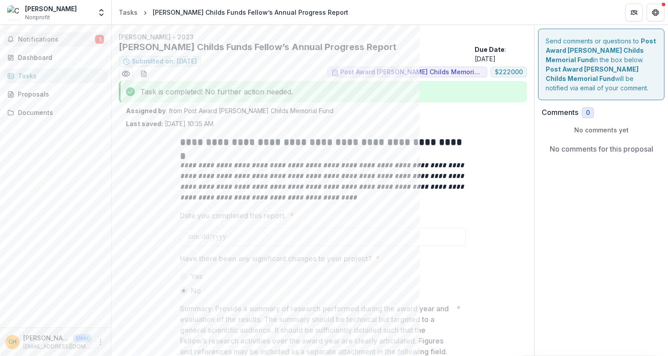
click at [38, 43] on button "Notifications 1" at bounding box center [56, 39] width 104 height 14
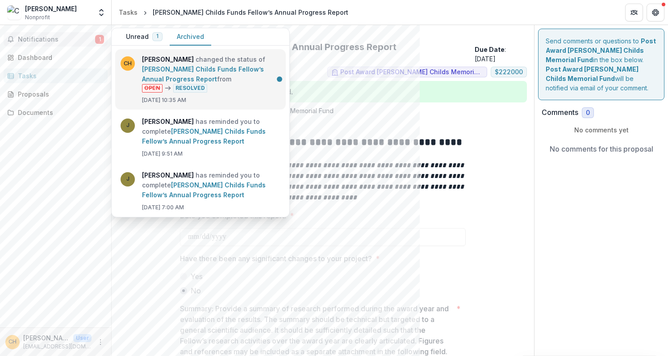
click at [219, 82] on link "[PERSON_NAME] Childs Funds Fellow’s Annual Progress Report" at bounding box center [203, 73] width 122 height 17
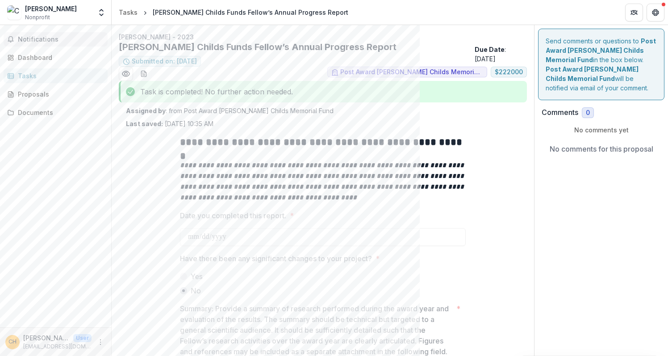
click at [51, 42] on span "Notifications" at bounding box center [61, 40] width 86 height 8
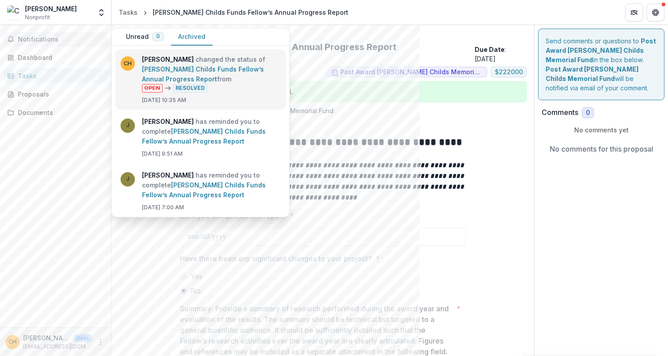
click at [254, 78] on link "[PERSON_NAME] Childs Funds Fellow’s Annual Progress Report" at bounding box center [203, 73] width 122 height 17
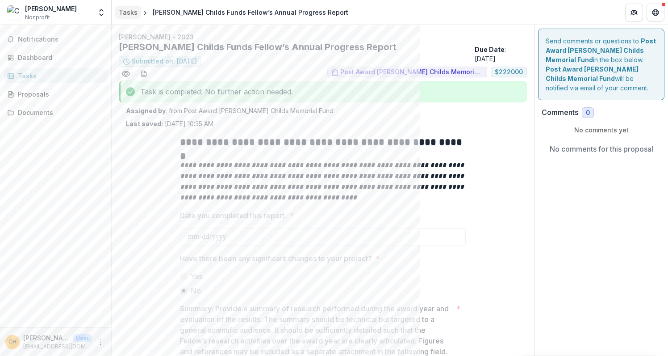
click at [122, 15] on div "Tasks" at bounding box center [128, 12] width 19 height 9
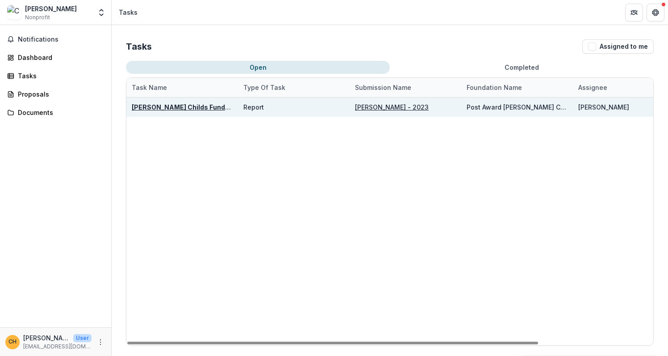
click at [390, 106] on u "[PERSON_NAME] - 2023" at bounding box center [392, 107] width 74 height 8
